Goal: Information Seeking & Learning: Check status

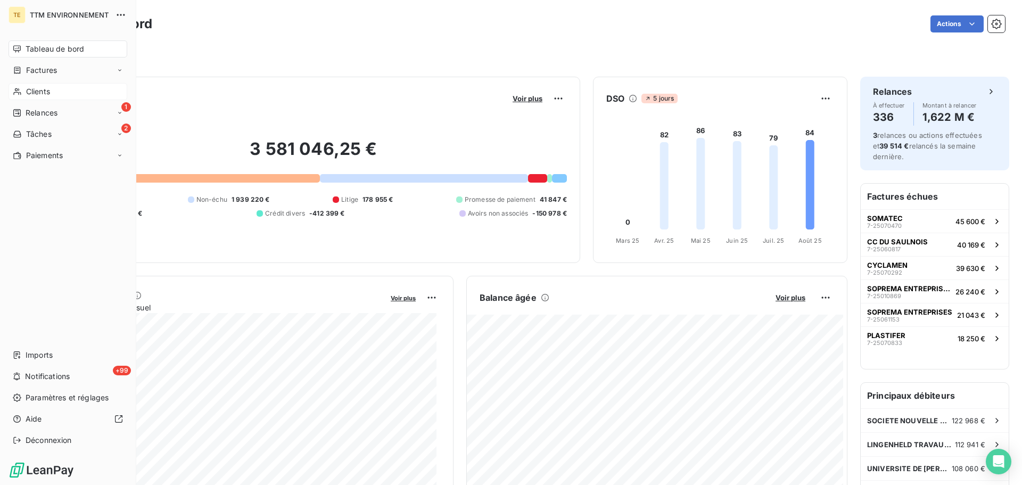
click at [49, 89] on div "Clients" at bounding box center [68, 91] width 119 height 17
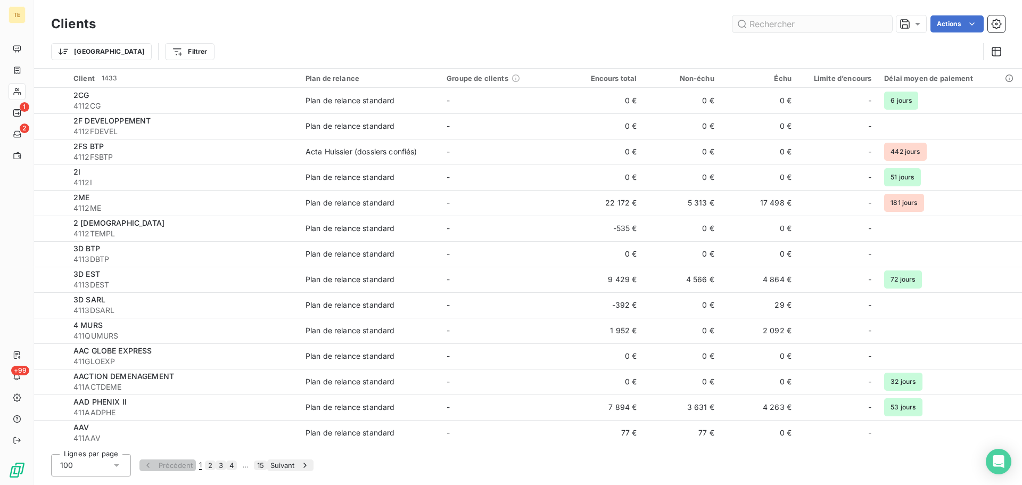
click at [785, 26] on input "text" at bounding box center [812, 23] width 160 height 17
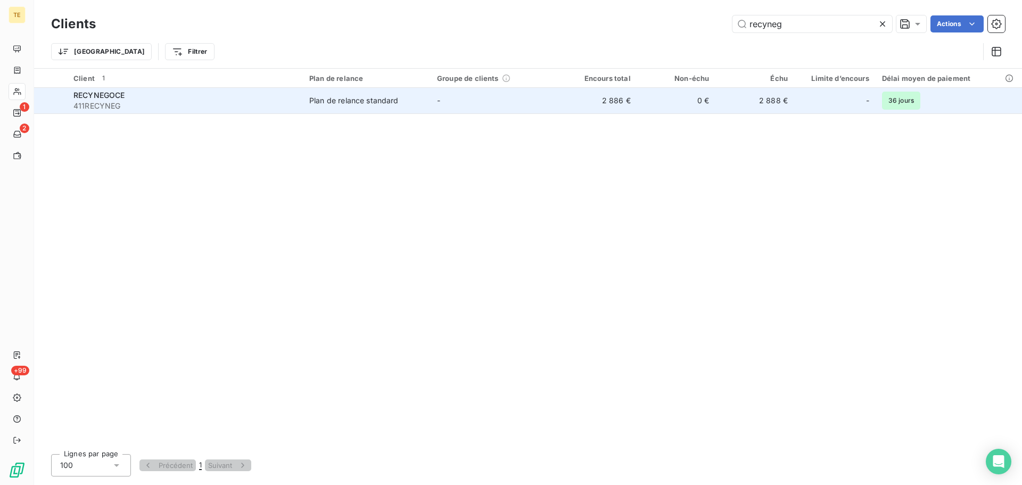
type input "recyneg"
click at [326, 106] on td "Plan de relance standard" at bounding box center [367, 101] width 128 height 26
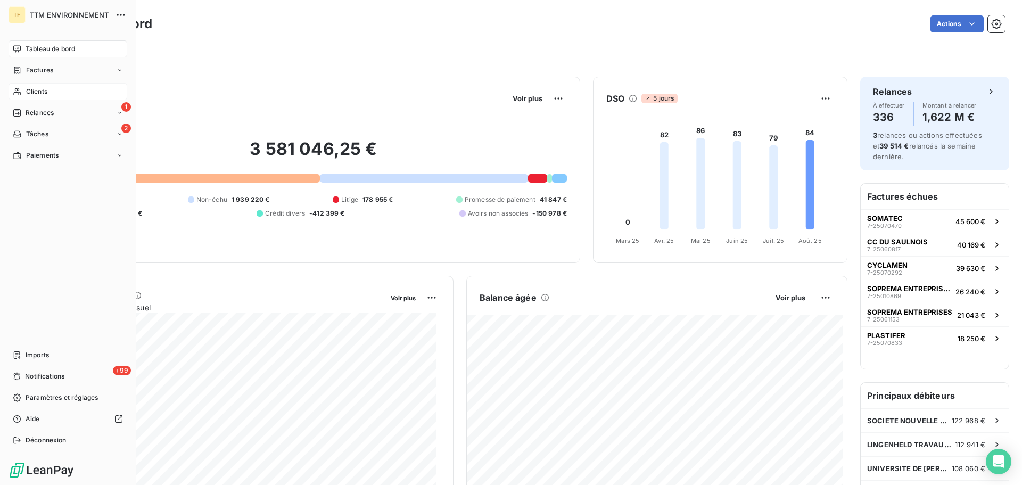
click at [40, 92] on span "Clients" at bounding box center [36, 92] width 21 height 10
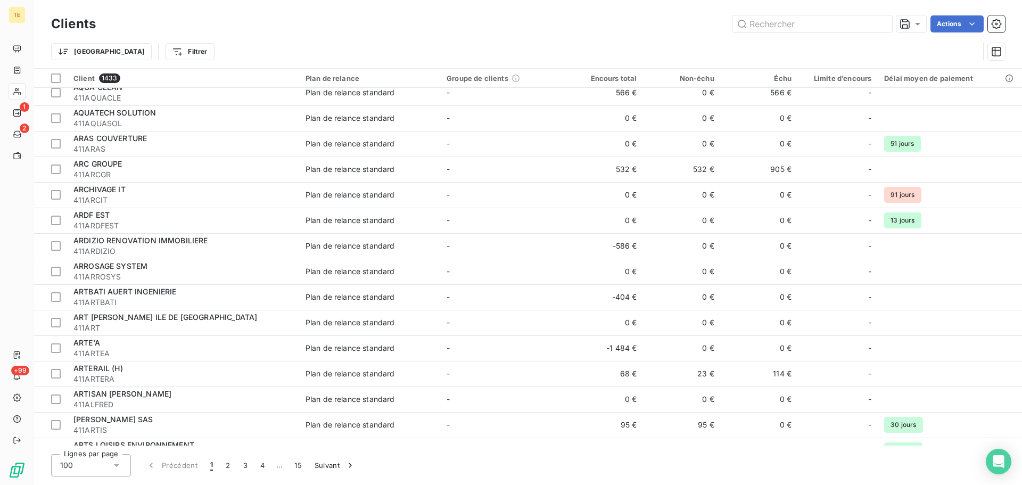
scroll to position [2198, 0]
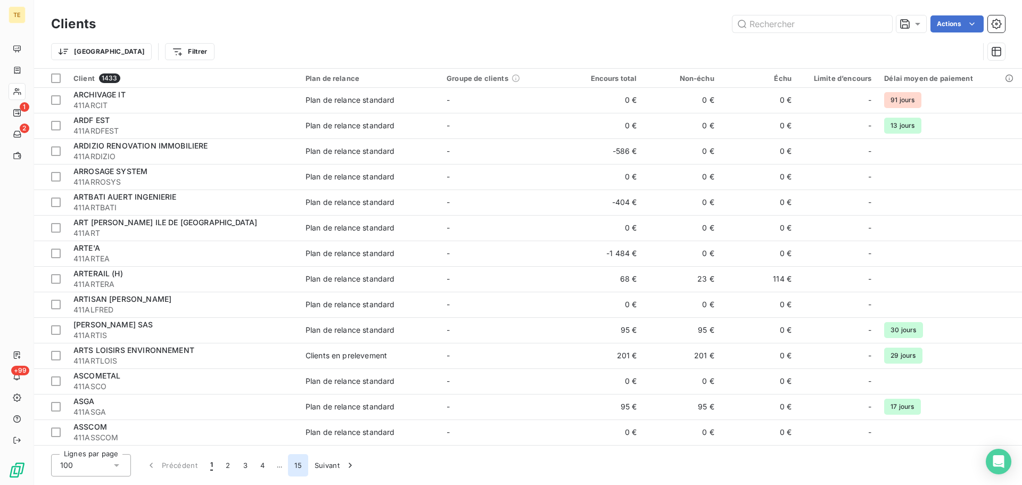
click at [295, 465] on button "15" at bounding box center [298, 465] width 20 height 22
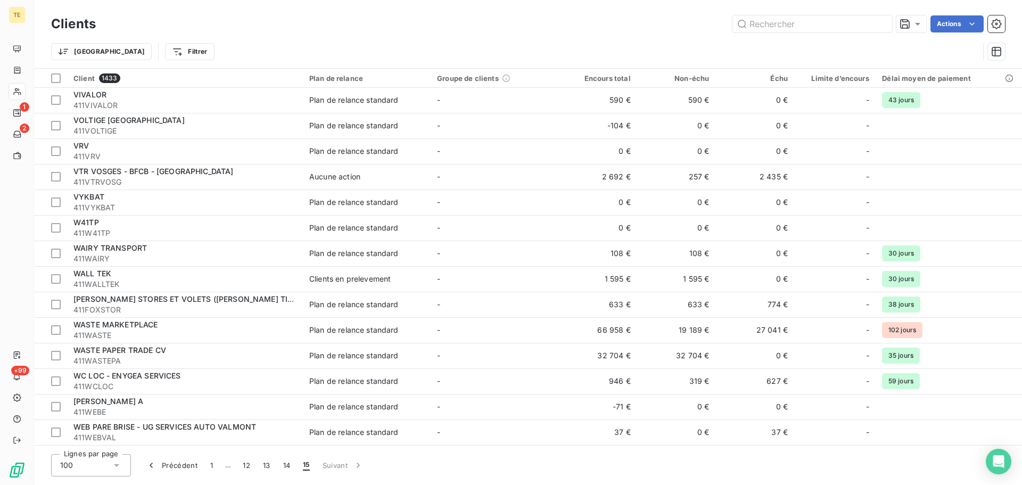
scroll to position [486, 0]
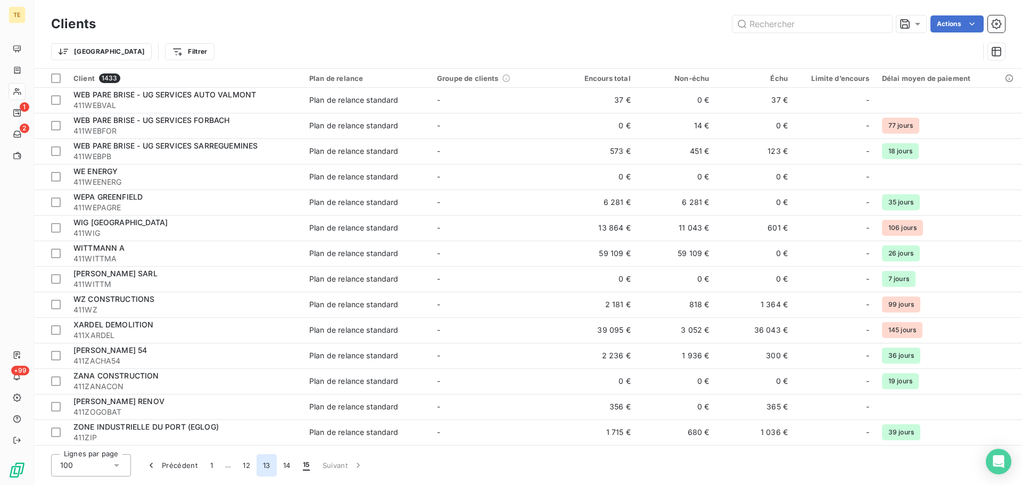
click at [276, 466] on button "13" at bounding box center [267, 465] width 20 height 22
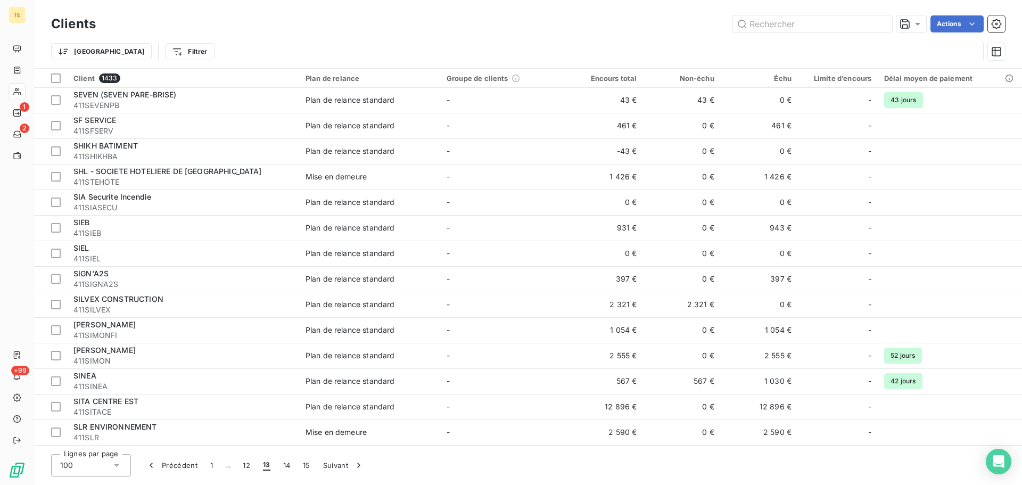
scroll to position [2198, 0]
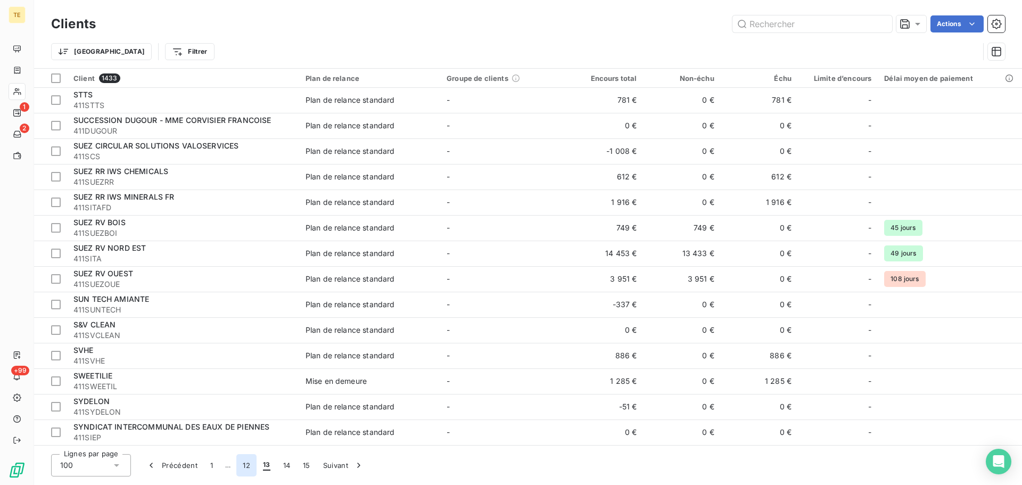
click at [244, 467] on button "12" at bounding box center [246, 465] width 20 height 22
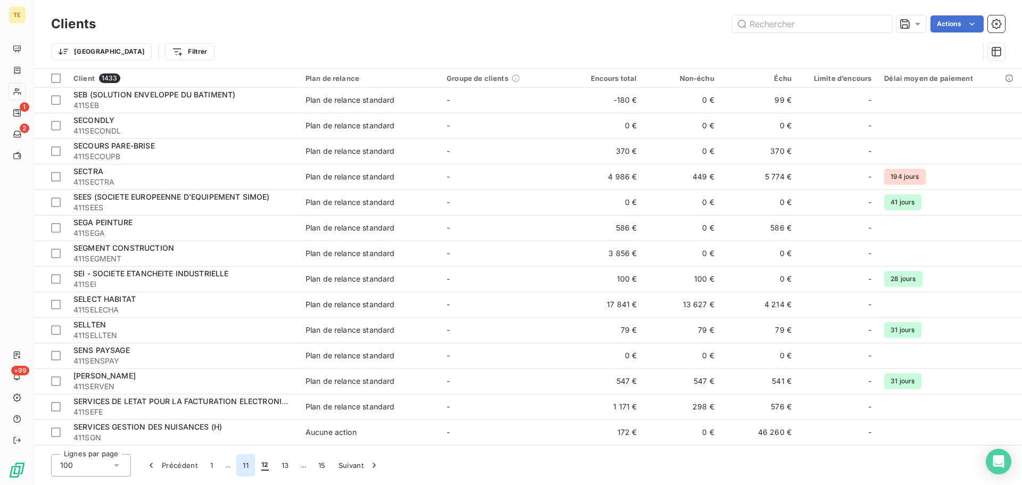
click at [246, 464] on button "11" at bounding box center [245, 465] width 19 height 22
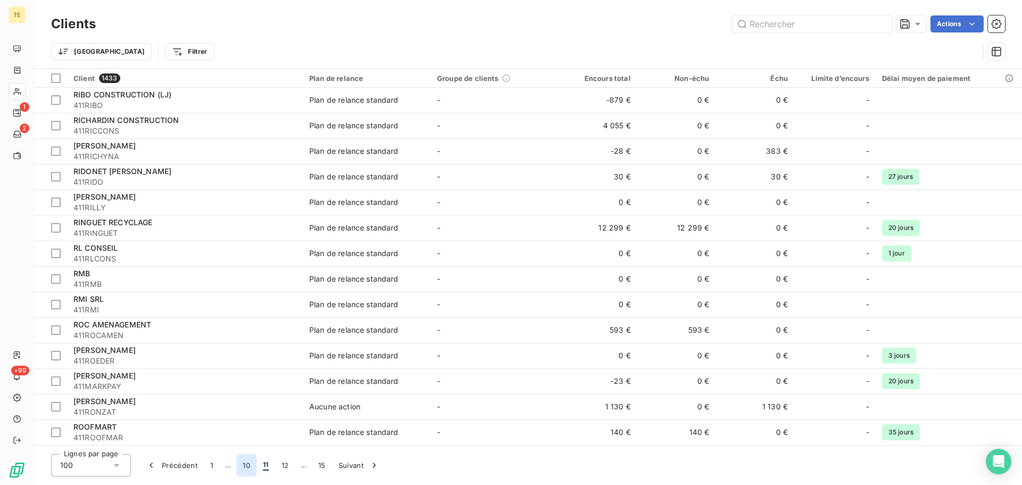
click at [246, 464] on button "10" at bounding box center [246, 465] width 20 height 22
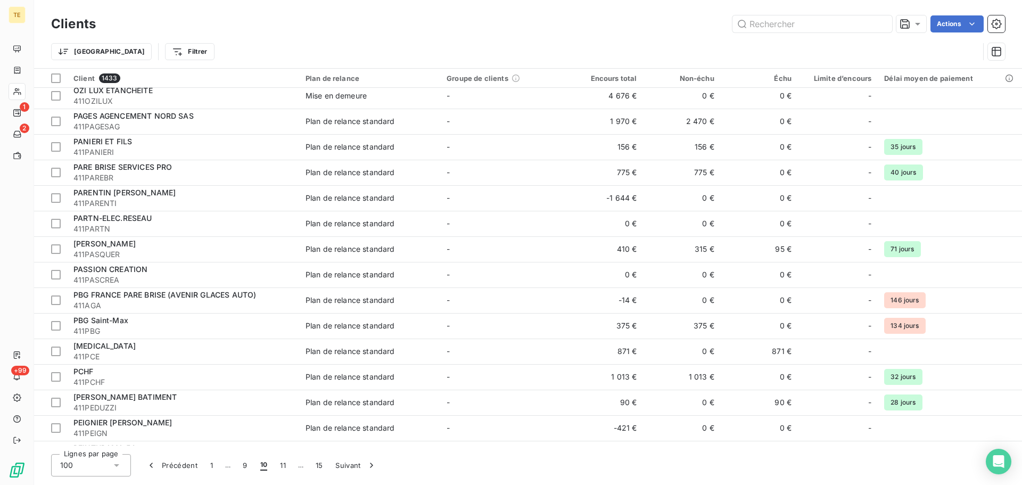
scroll to position [1932, 0]
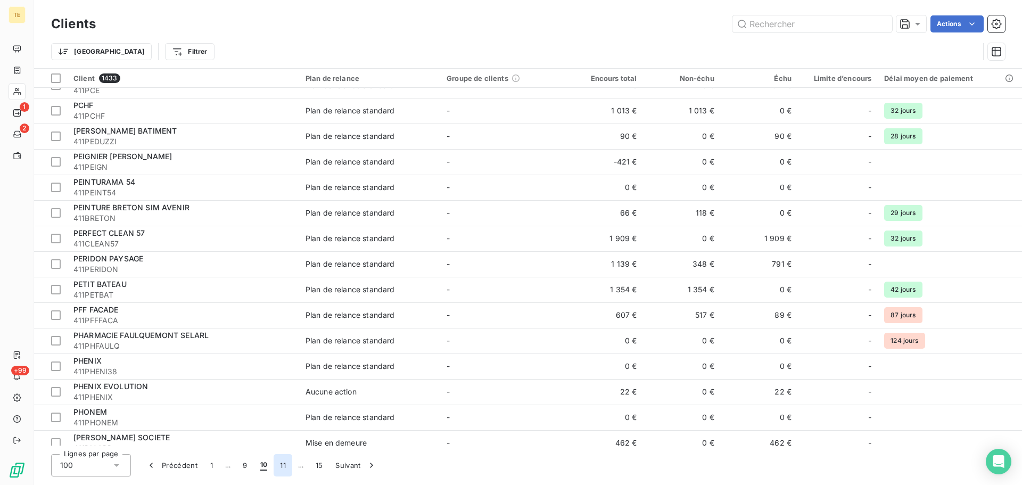
click at [286, 464] on button "11" at bounding box center [283, 465] width 19 height 22
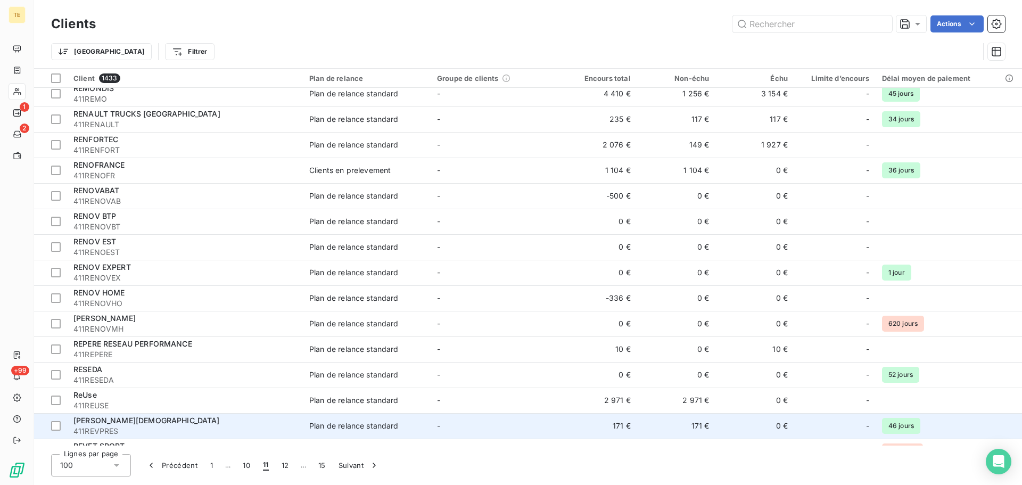
scroll to position [1506, 0]
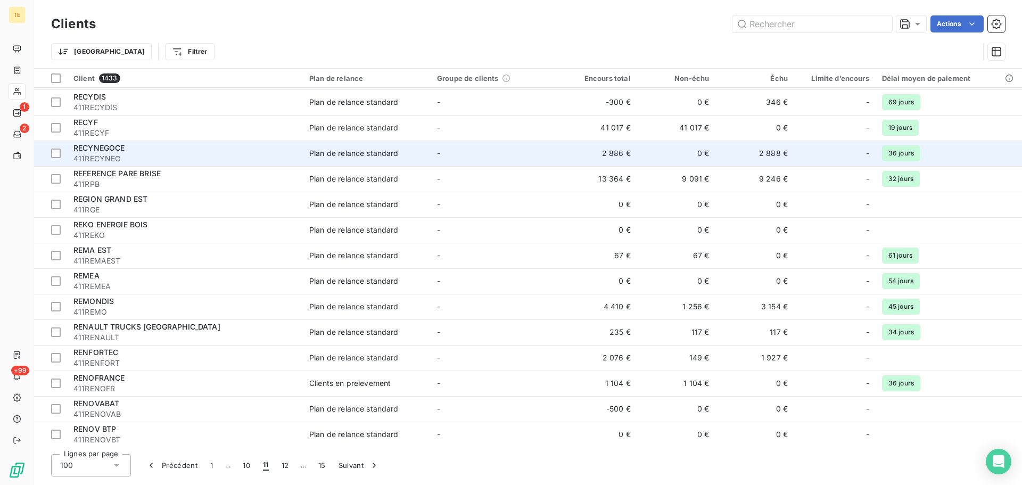
click at [303, 154] on td "Plan de relance standard" at bounding box center [367, 154] width 128 height 26
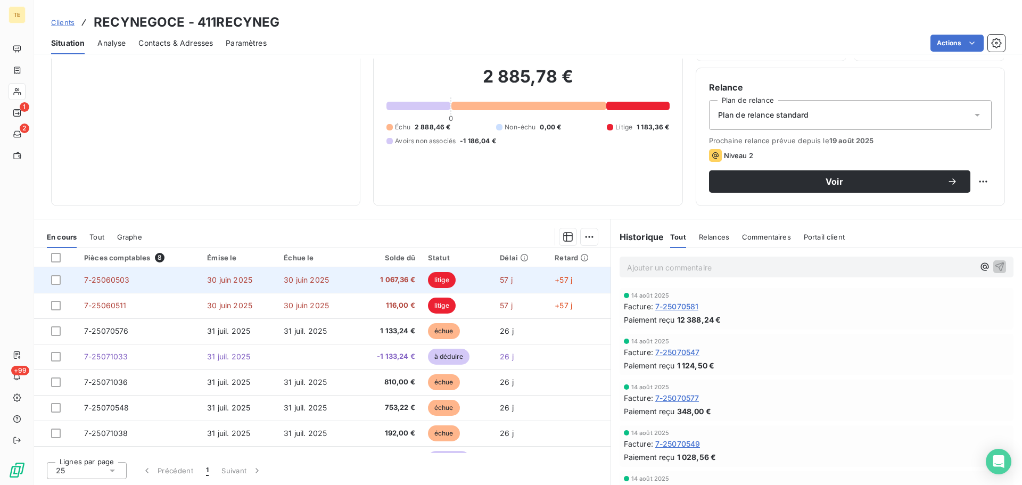
click at [340, 276] on td "30 juin 2025" at bounding box center [315, 280] width 77 height 26
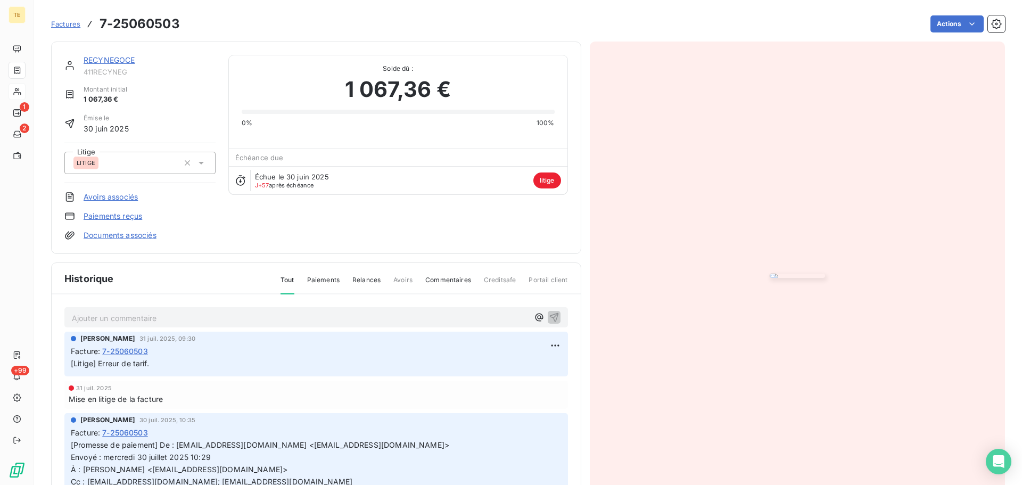
click at [80, 26] on span "Factures" at bounding box center [65, 24] width 29 height 9
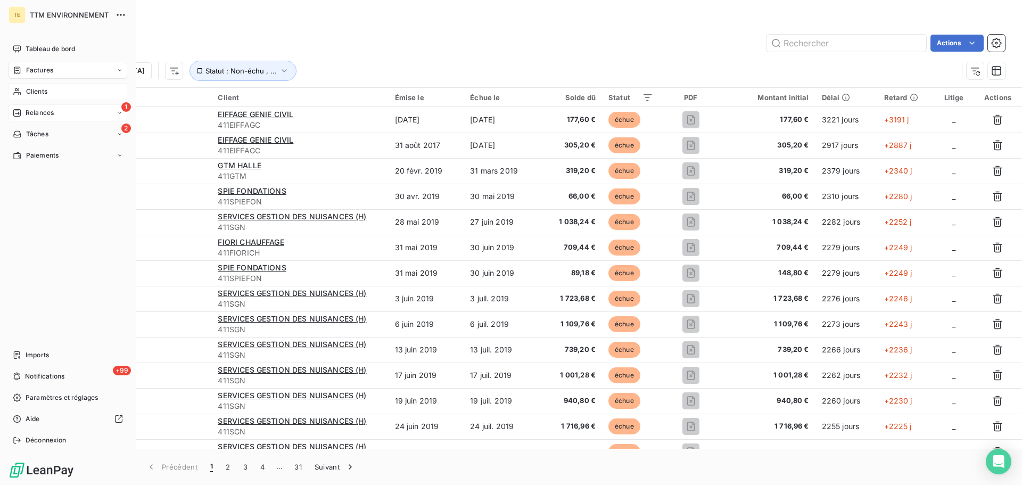
click at [35, 115] on span "Relances" at bounding box center [40, 113] width 28 height 10
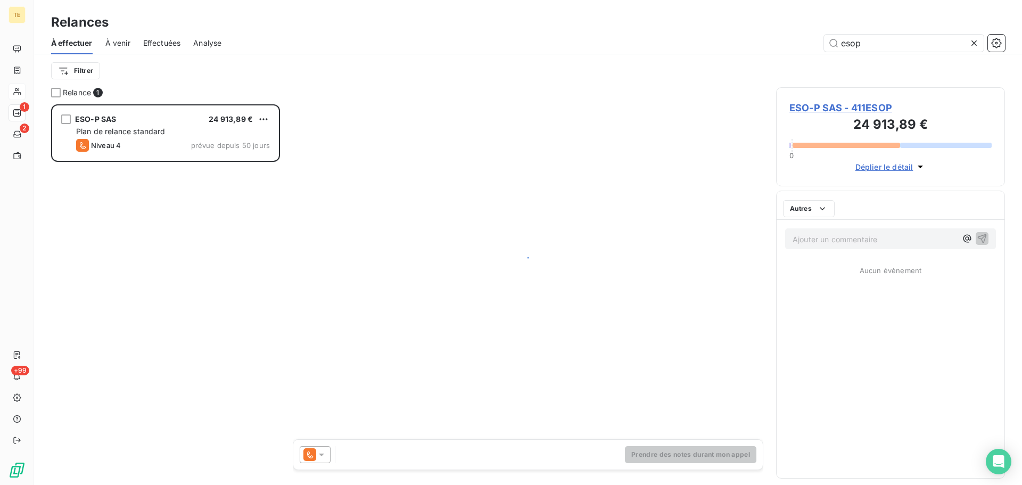
scroll to position [373, 221]
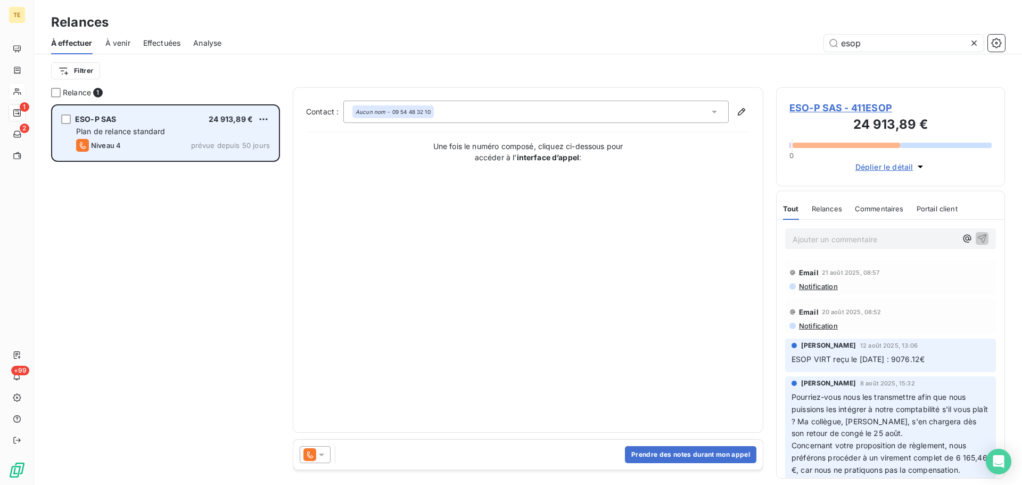
click at [89, 123] on span "ESO-P SAS" at bounding box center [95, 118] width 41 height 9
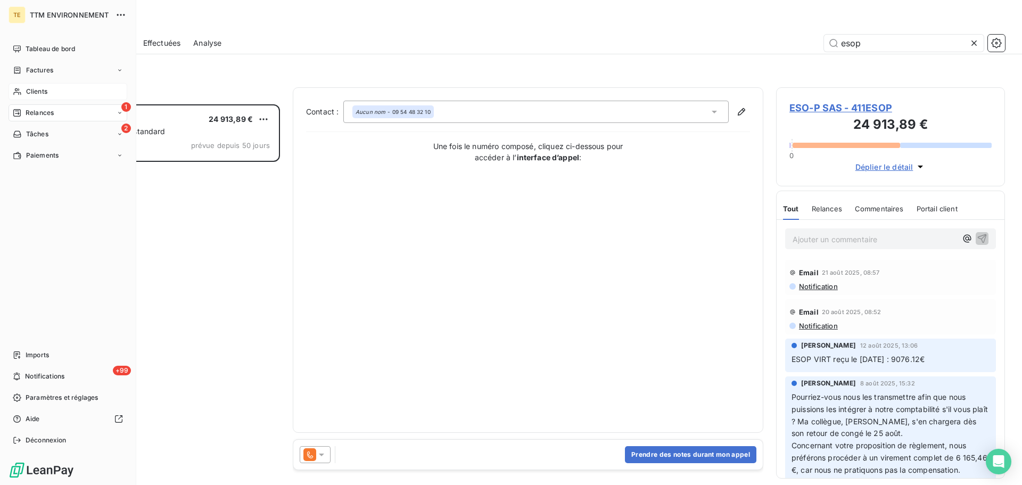
click at [32, 89] on span "Clients" at bounding box center [36, 92] width 21 height 10
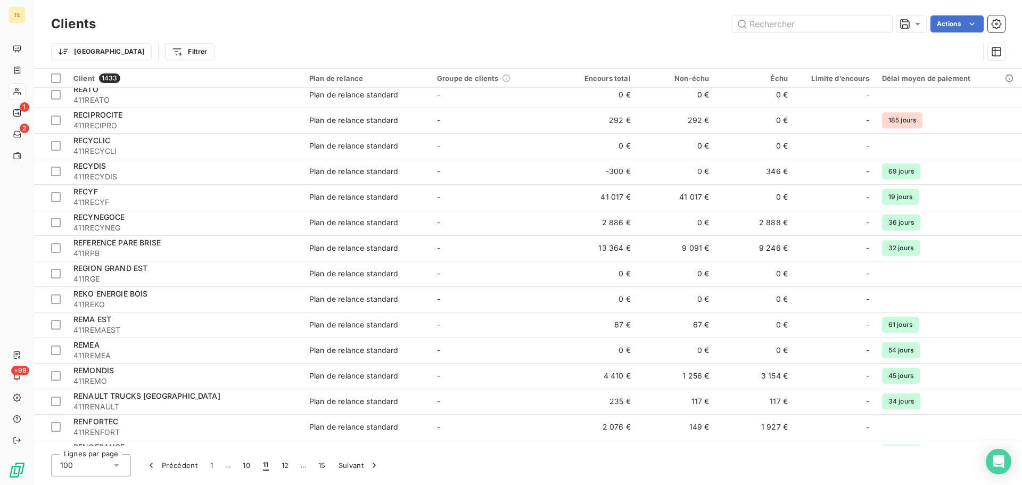
scroll to position [1437, 0]
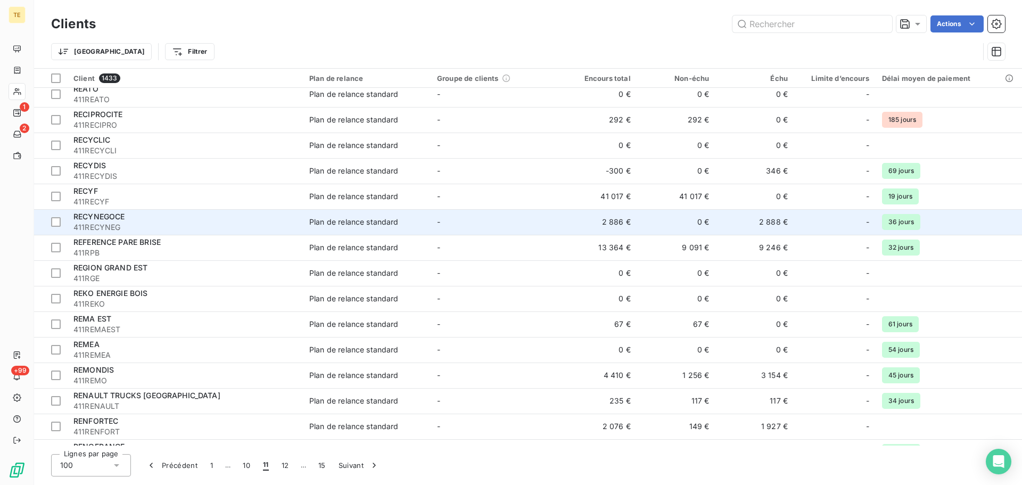
click at [130, 219] on div "RECYNEGOCE" at bounding box center [184, 216] width 223 height 11
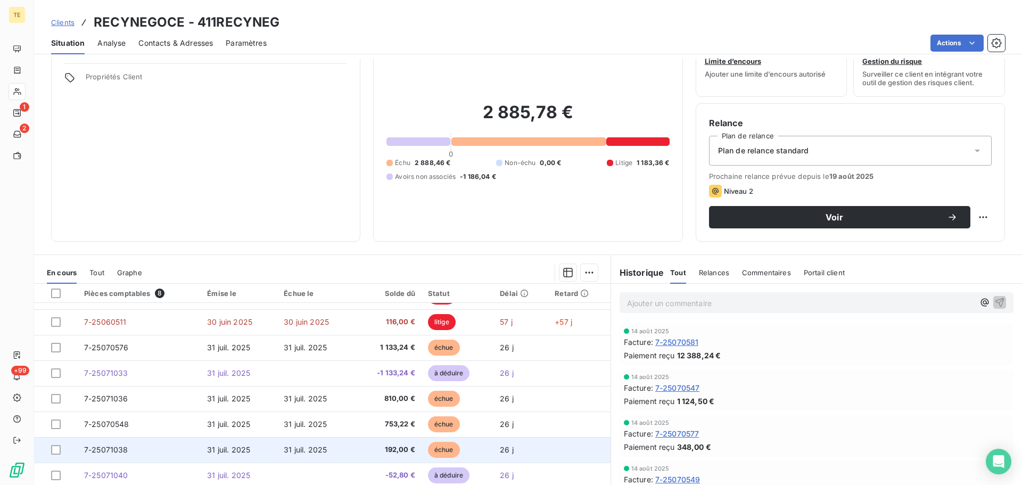
scroll to position [72, 0]
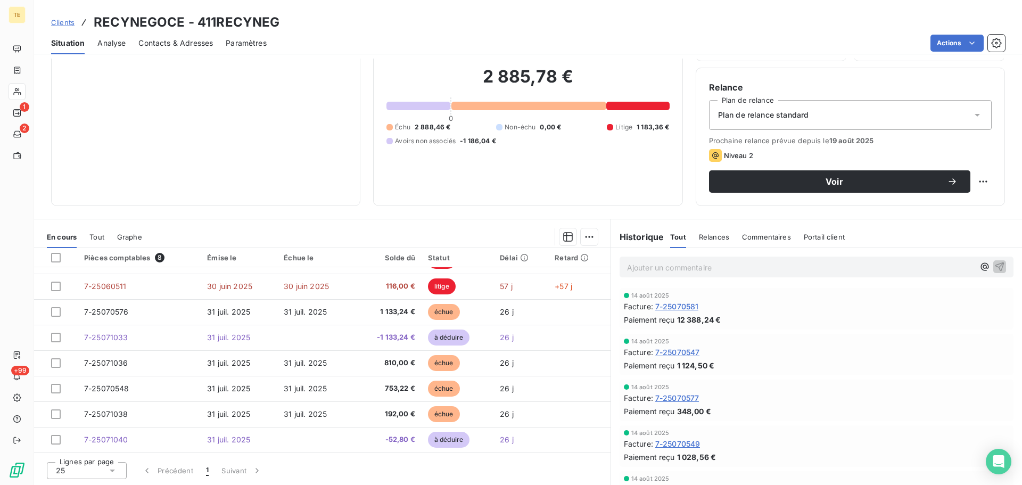
click at [706, 272] on p "Ajouter un commentaire ﻿" at bounding box center [800, 267] width 347 height 13
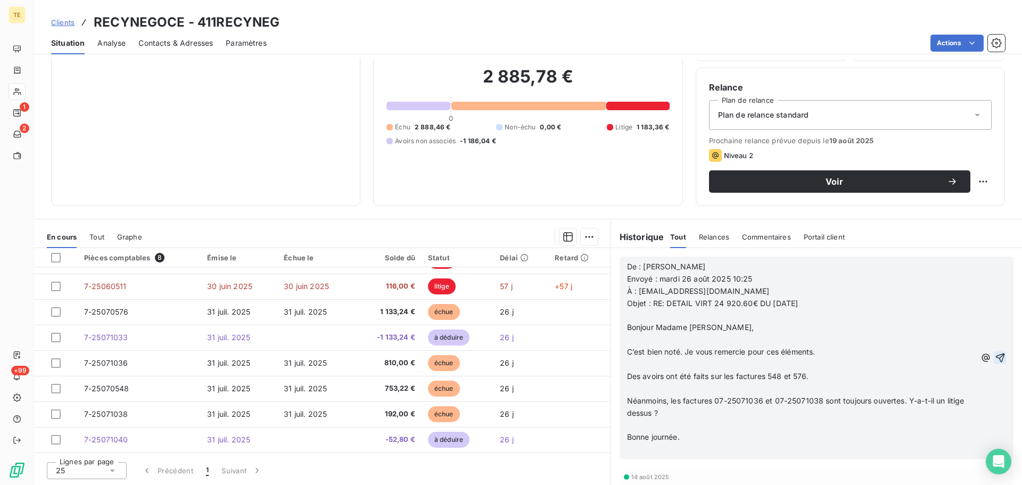
click at [995, 359] on icon "button" at bounding box center [999, 357] width 9 height 9
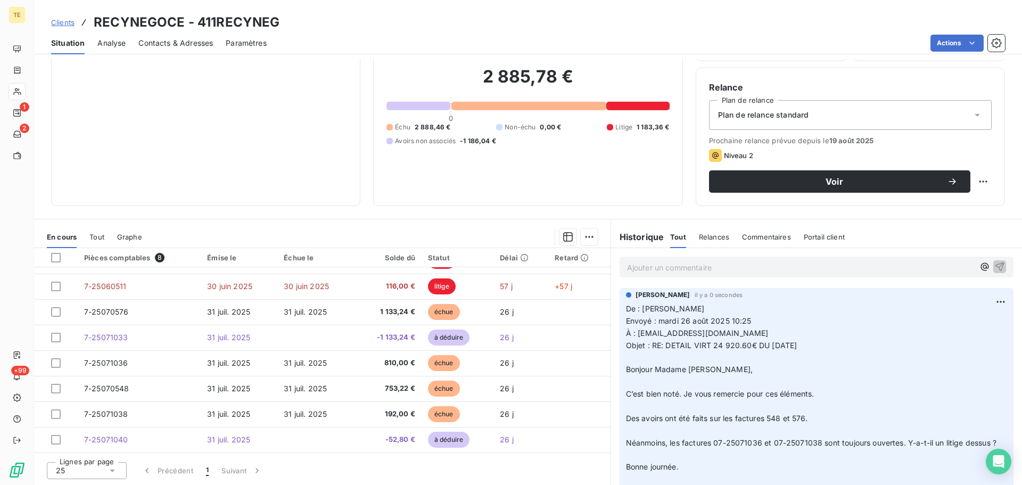
click at [771, 241] on span "Commentaires" at bounding box center [766, 237] width 49 height 9
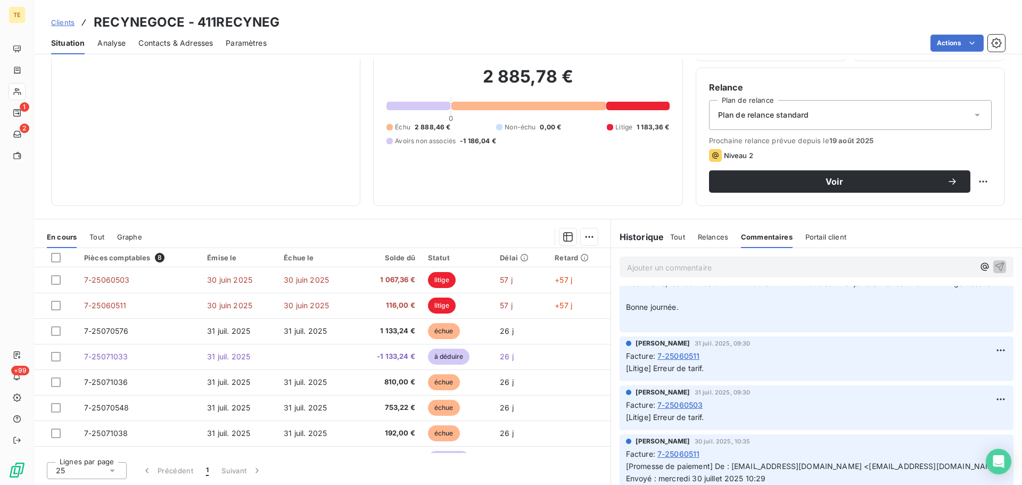
scroll to position [0, 0]
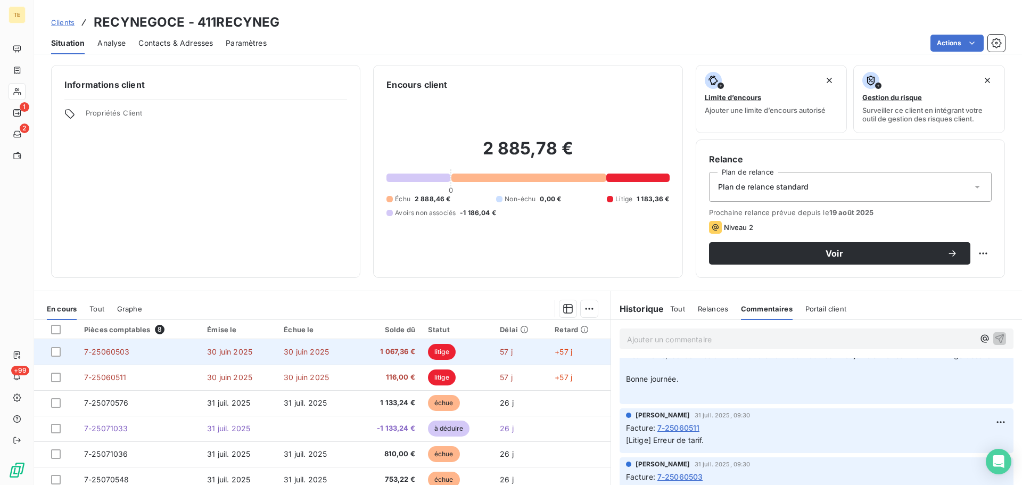
click at [269, 352] on td "30 juin 2025" at bounding box center [239, 352] width 77 height 26
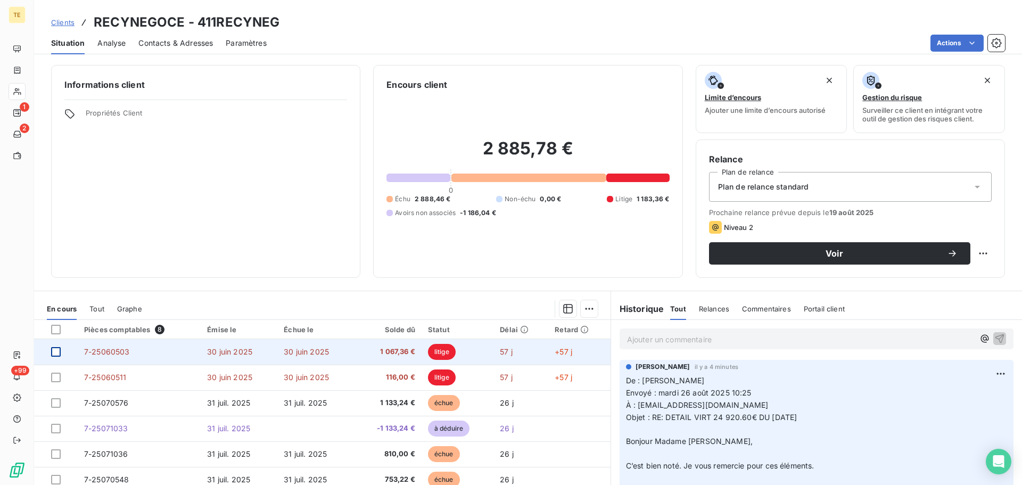
click at [55, 353] on div at bounding box center [56, 352] width 10 height 10
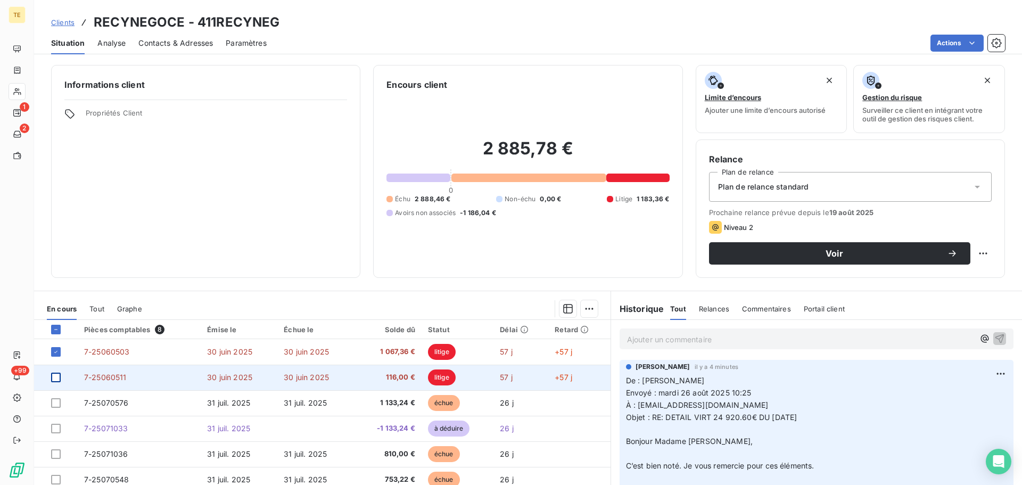
click at [55, 379] on div at bounding box center [56, 378] width 10 height 10
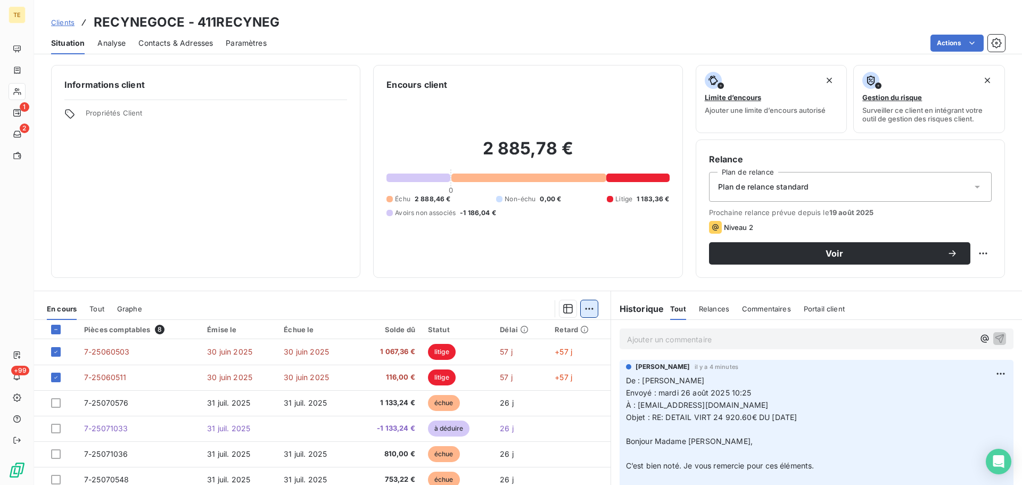
click at [583, 308] on html "TE 1 2 +99 Clients RECYNEGOCE - 411RECYNEG Situation Analyse Contacts & Adresse…" at bounding box center [511, 242] width 1022 height 485
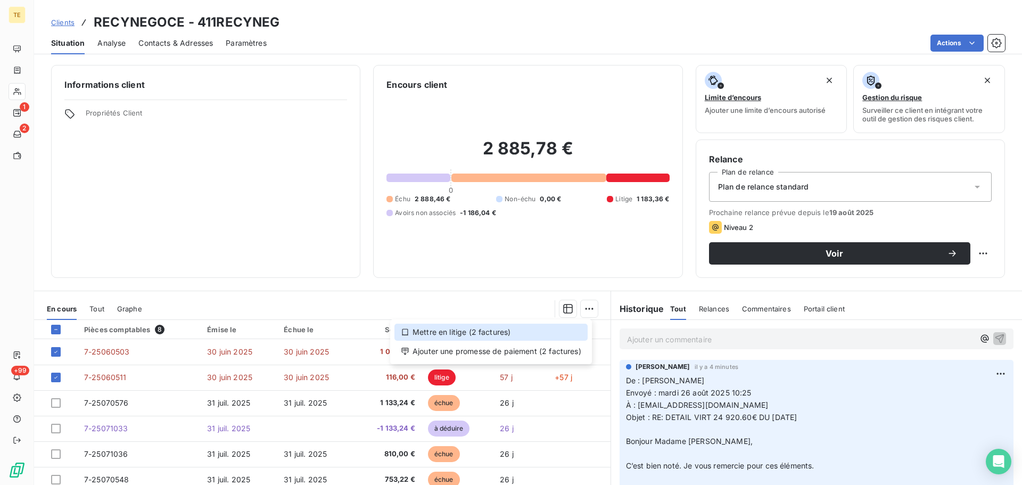
click at [486, 332] on div "Mettre en litige (2 factures)" at bounding box center [490, 332] width 193 height 17
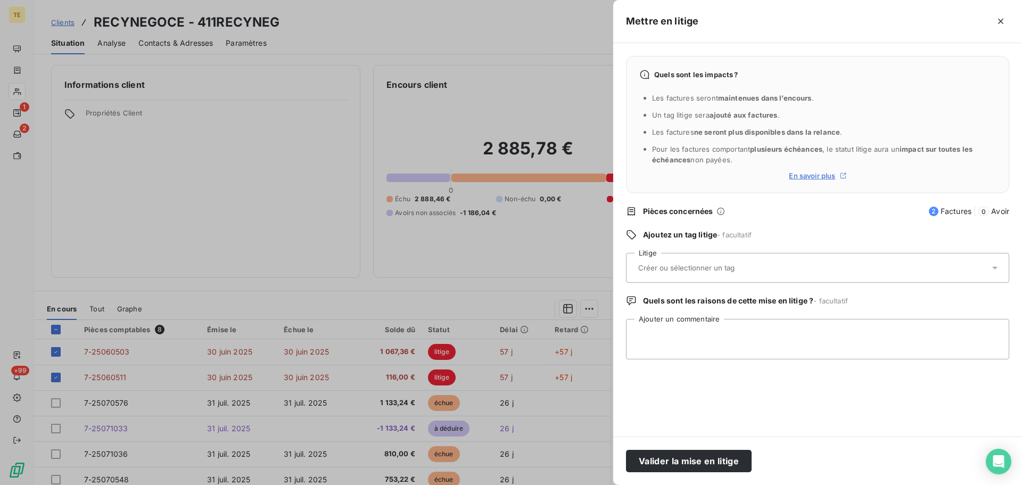
click at [239, 236] on div at bounding box center [511, 242] width 1022 height 485
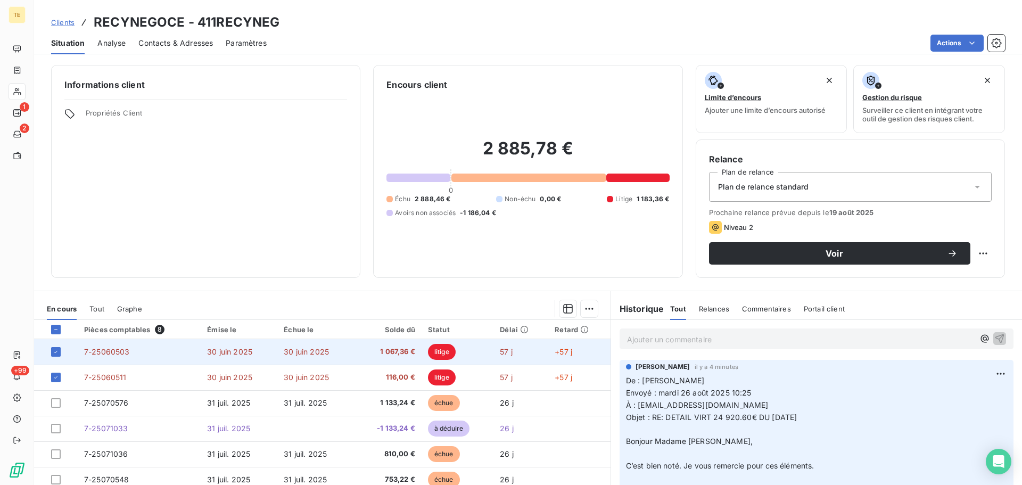
click at [219, 352] on span "30 juin 2025" at bounding box center [229, 351] width 45 height 9
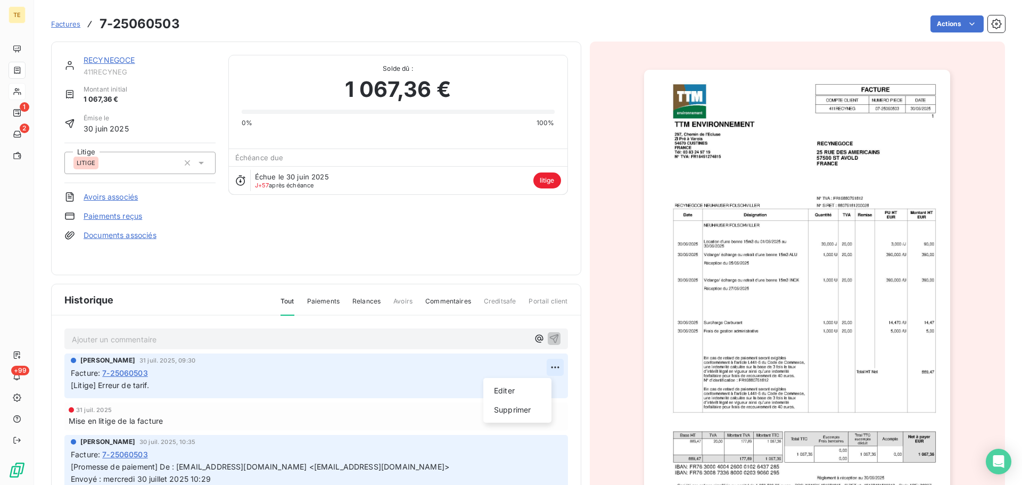
click at [537, 367] on html "TE 1 2 +99 Factures 7-25060503 Actions RECYNEGOCE 411RECYNEG Montant initial 1 …" at bounding box center [511, 242] width 1022 height 485
click at [519, 390] on div "Editer" at bounding box center [518, 390] width 60 height 17
click at [550, 380] on icon "button" at bounding box center [555, 384] width 11 height 11
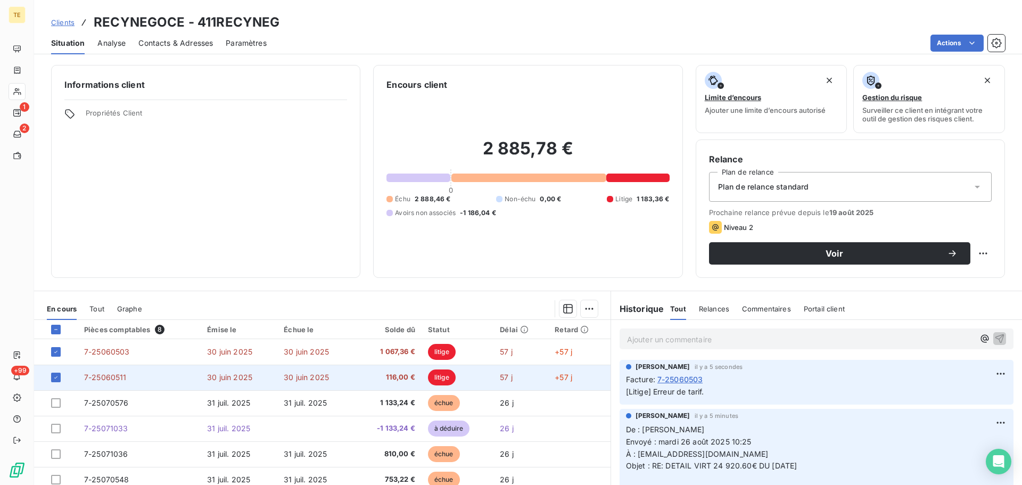
click at [185, 373] on td "7-25060511" at bounding box center [139, 378] width 123 height 26
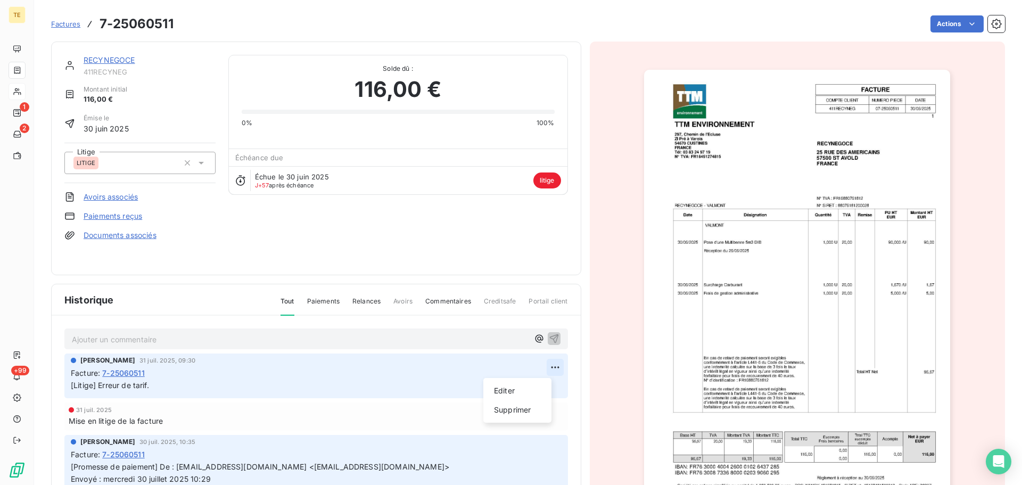
click at [542, 367] on html "TE 1 2 +99 Factures 7-25060511 Actions RECYNEGOCE 411RECYNEG Montant initial 11…" at bounding box center [511, 242] width 1022 height 485
click at [514, 389] on div "Editer" at bounding box center [518, 390] width 60 height 17
click at [550, 383] on icon "button" at bounding box center [554, 385] width 9 height 9
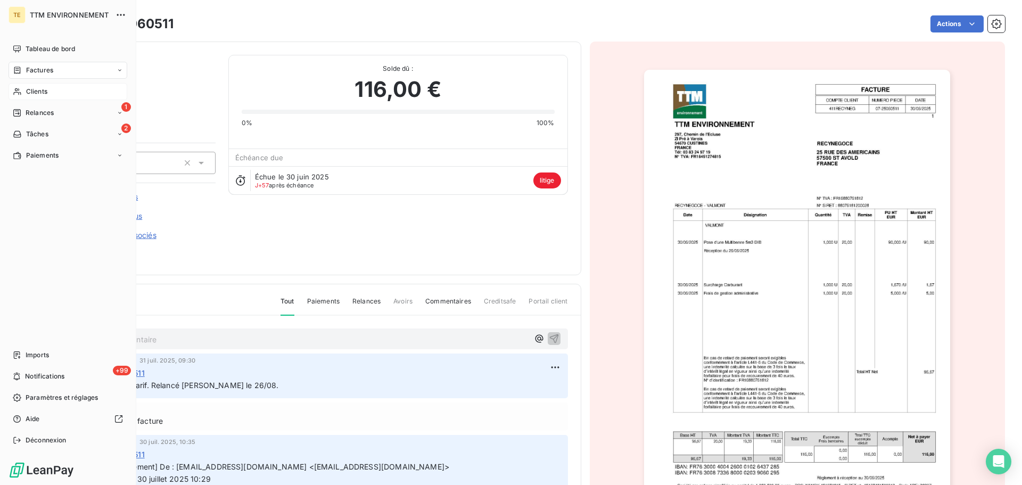
click at [32, 93] on span "Clients" at bounding box center [36, 92] width 21 height 10
